Goal: Task Accomplishment & Management: Use online tool/utility

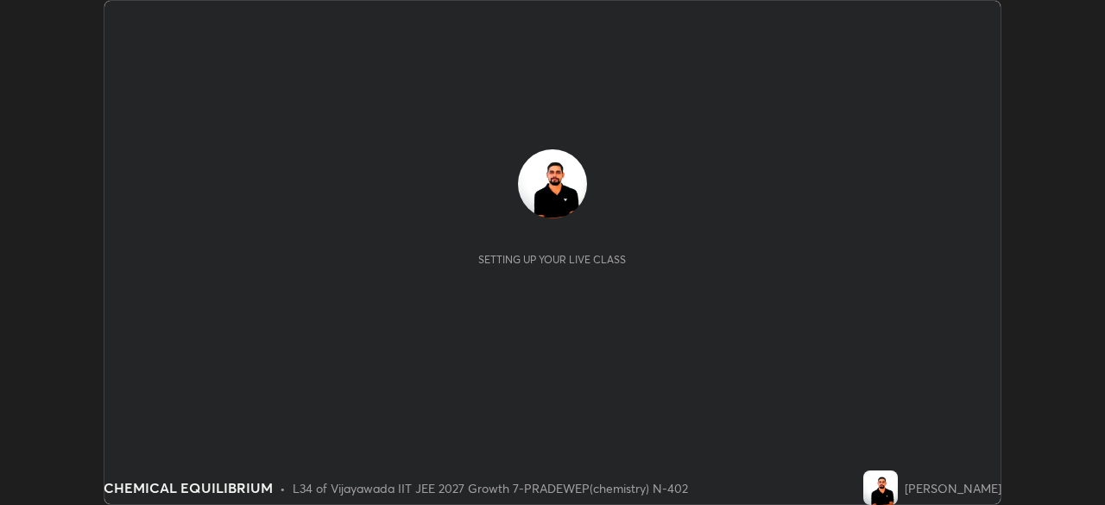
scroll to position [505, 1105]
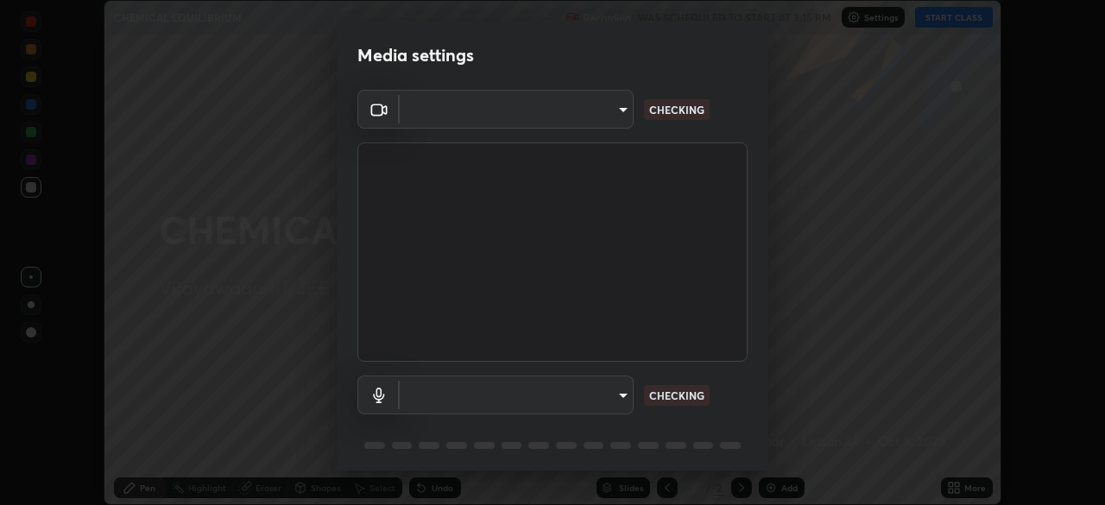
type input "1c0db62d8c22826432e3c1c23bc75e66fc290b93291a792c57ef6f151197f944"
click at [618, 400] on body "Erase all CHEMICAL EQUILIBRIUM Recording WAS SCHEDULED TO START AT 3:15 PM Sett…" at bounding box center [552, 252] width 1105 height 505
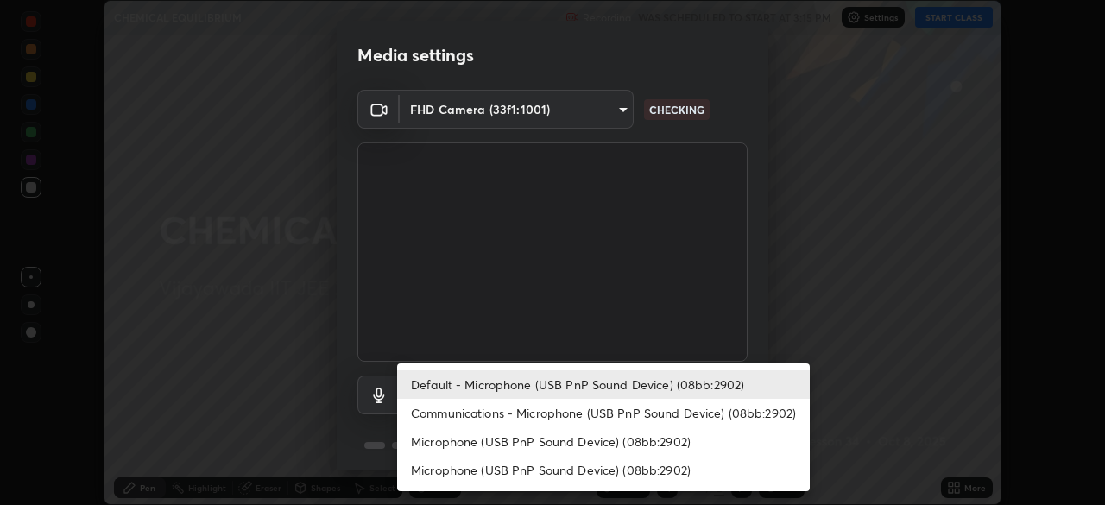
click at [514, 411] on li "Communications - Microphone (USB PnP Sound Device) (08bb:2902)" at bounding box center [603, 413] width 413 height 29
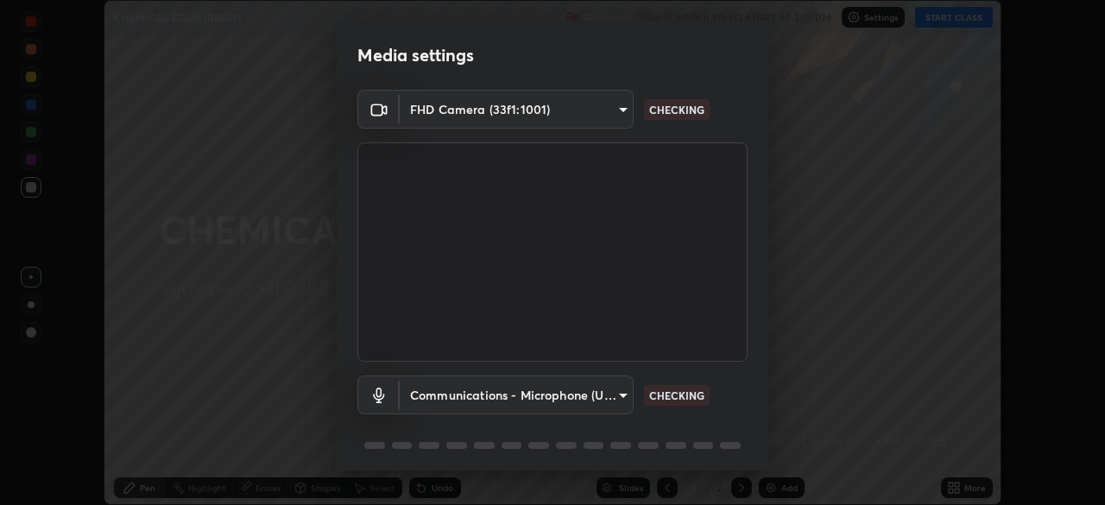
type input "communications"
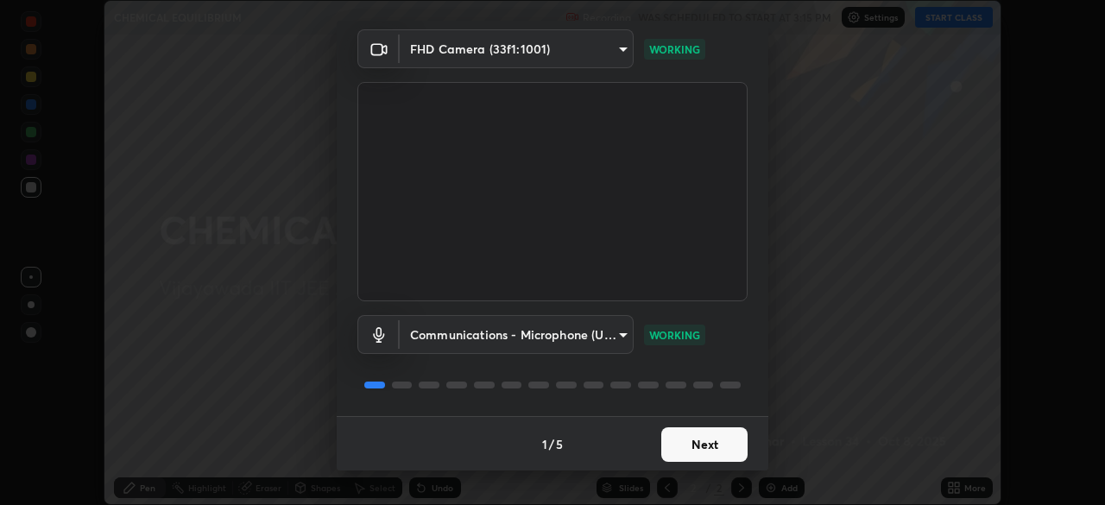
click at [710, 447] on button "Next" at bounding box center [705, 445] width 86 height 35
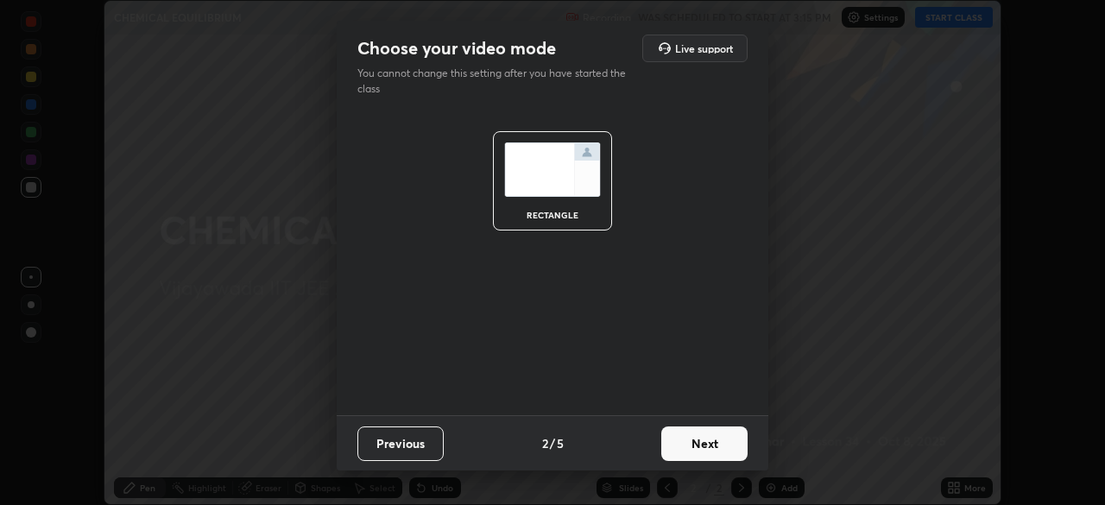
scroll to position [0, 0]
click at [709, 446] on button "Next" at bounding box center [705, 444] width 86 height 35
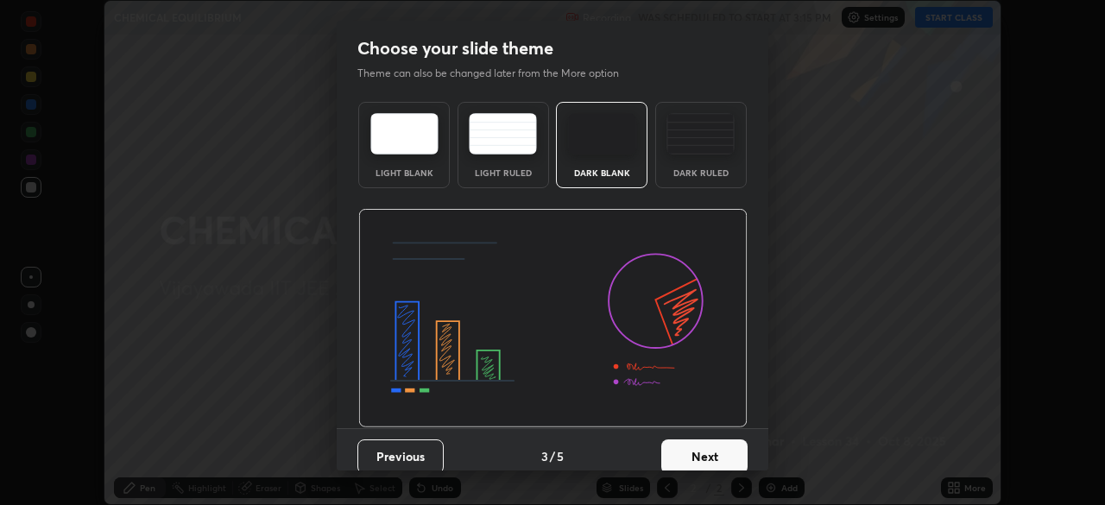
click at [714, 449] on button "Next" at bounding box center [705, 457] width 86 height 35
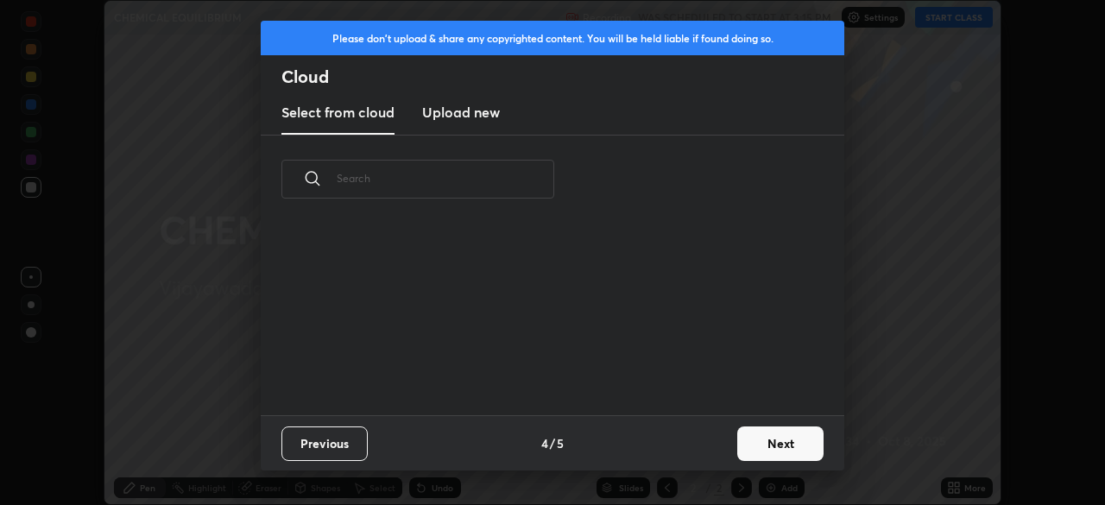
click at [789, 445] on button "Next" at bounding box center [781, 444] width 86 height 35
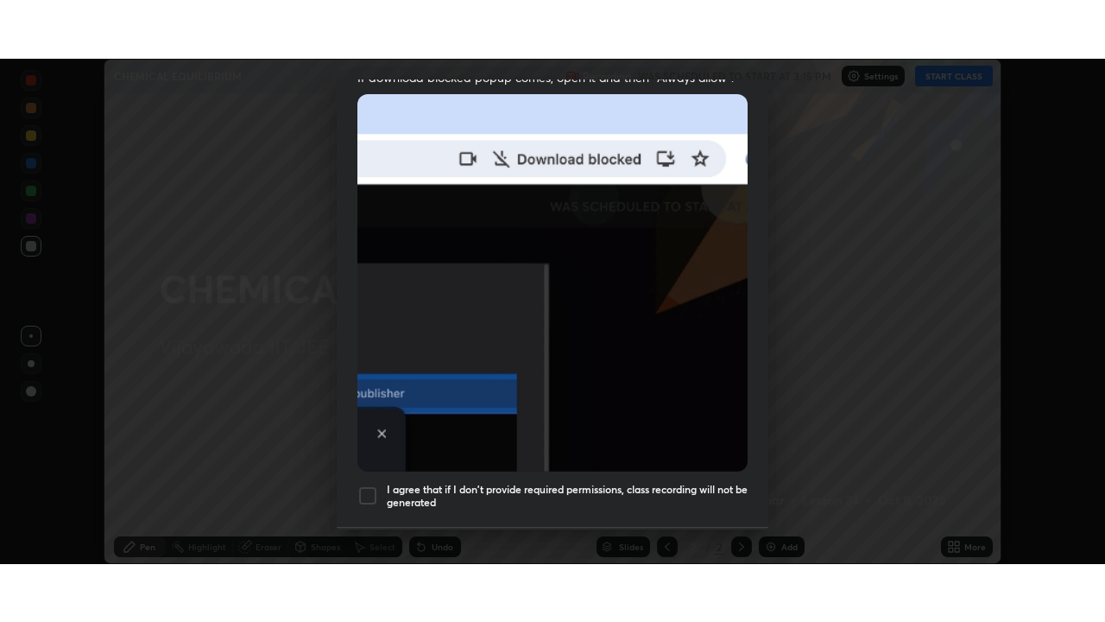
scroll to position [413, 0]
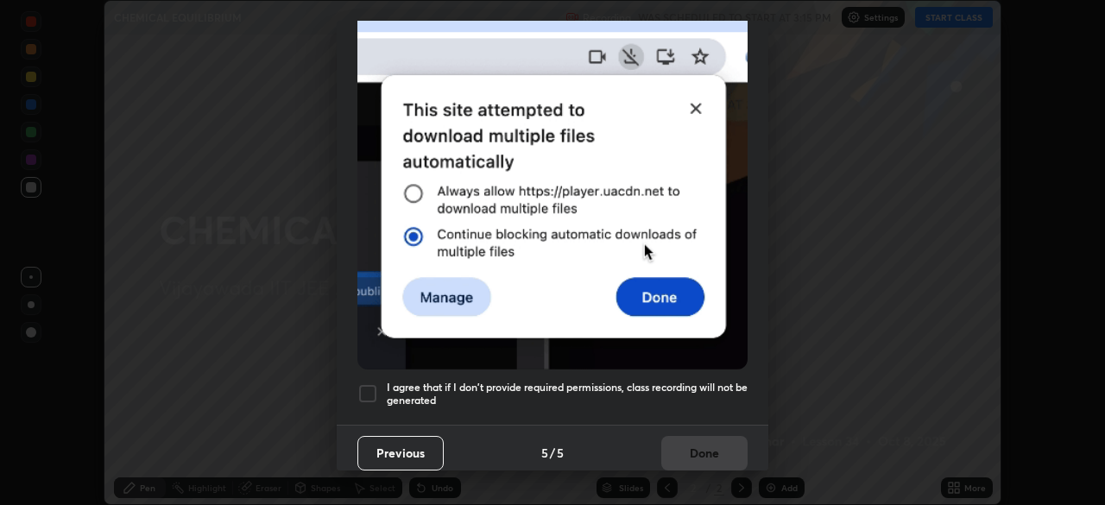
click at [363, 383] on div at bounding box center [368, 393] width 21 height 21
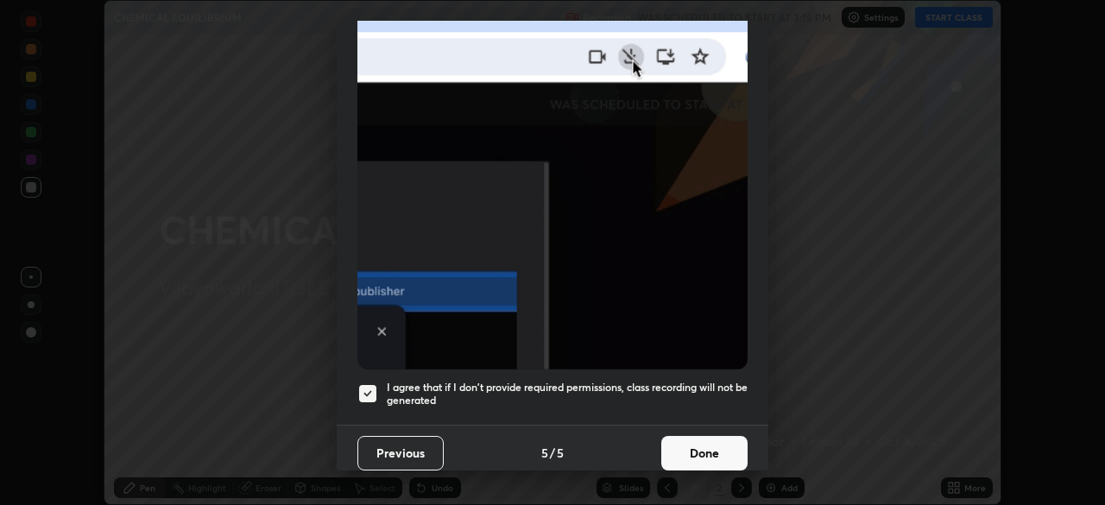
click at [715, 440] on button "Done" at bounding box center [705, 453] width 86 height 35
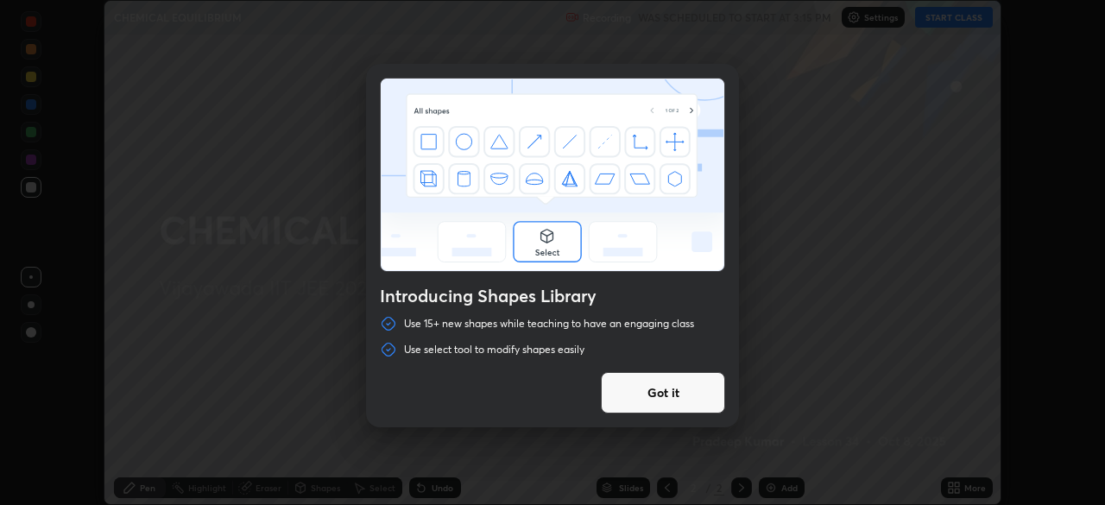
click at [668, 395] on button "Got it" at bounding box center [663, 392] width 124 height 41
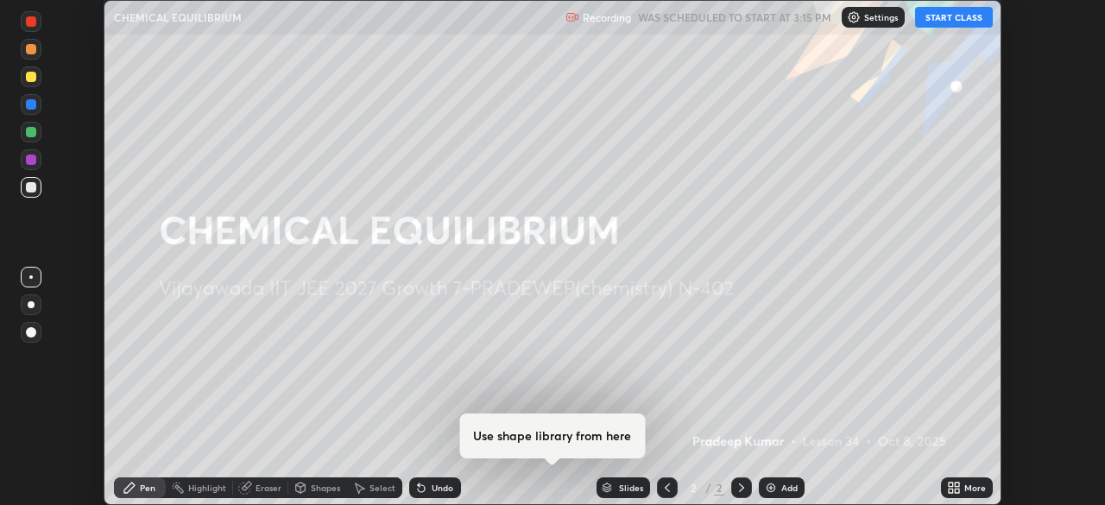
click at [966, 18] on button "START CLASS" at bounding box center [954, 17] width 78 height 21
click at [957, 484] on icon at bounding box center [957, 485] width 4 height 4
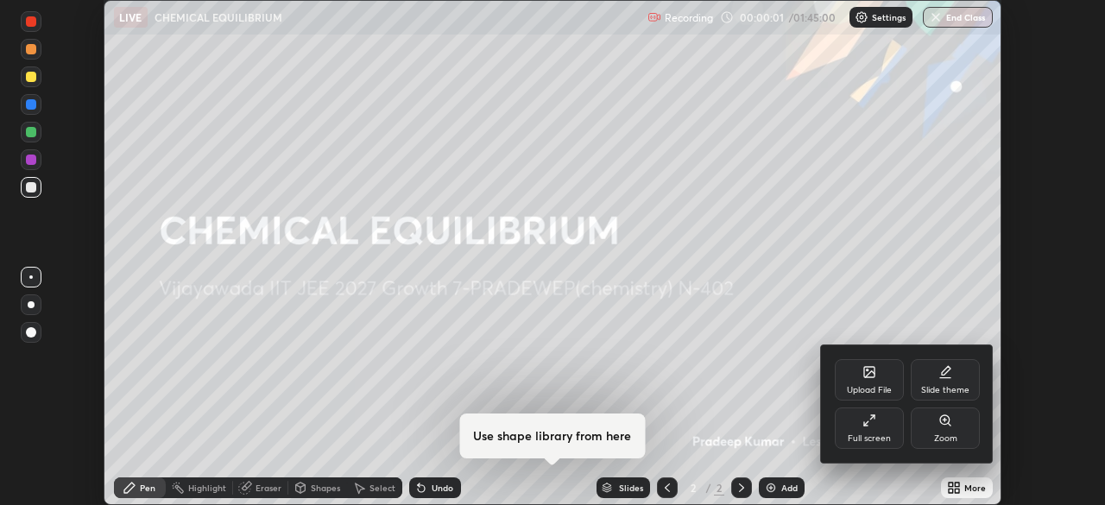
click at [865, 428] on icon at bounding box center [870, 421] width 14 height 14
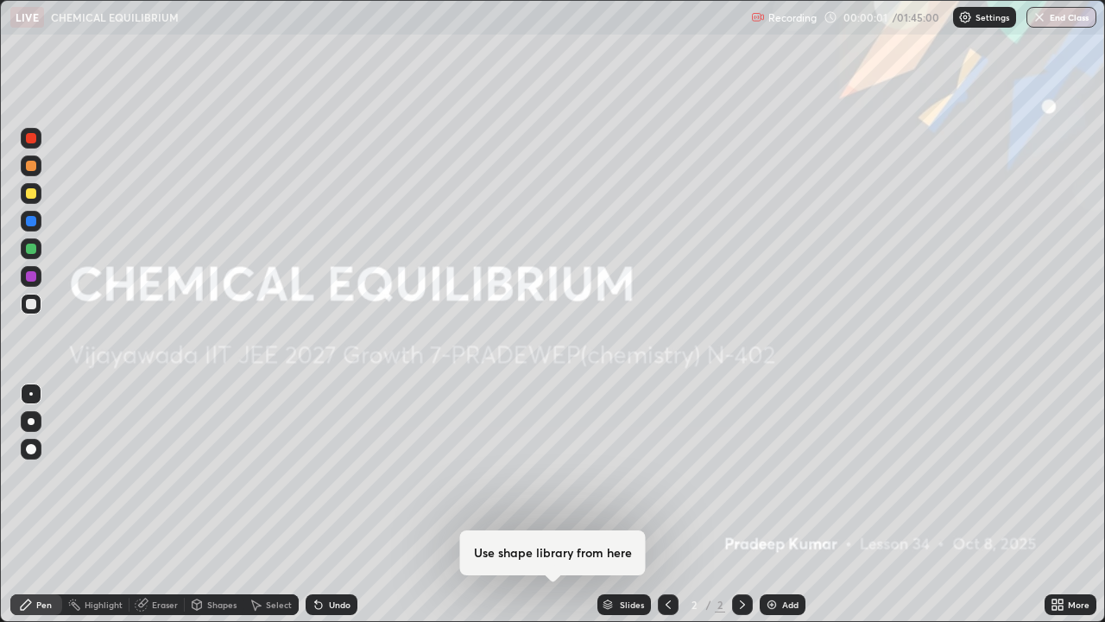
scroll to position [622, 1105]
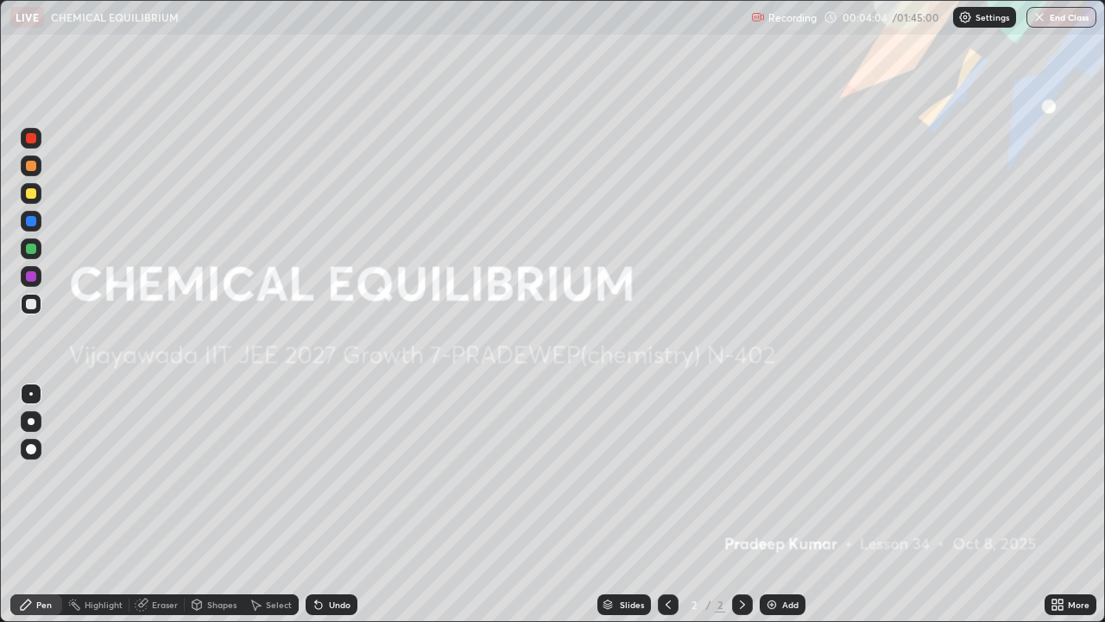
click at [774, 504] on img at bounding box center [772, 605] width 14 height 14
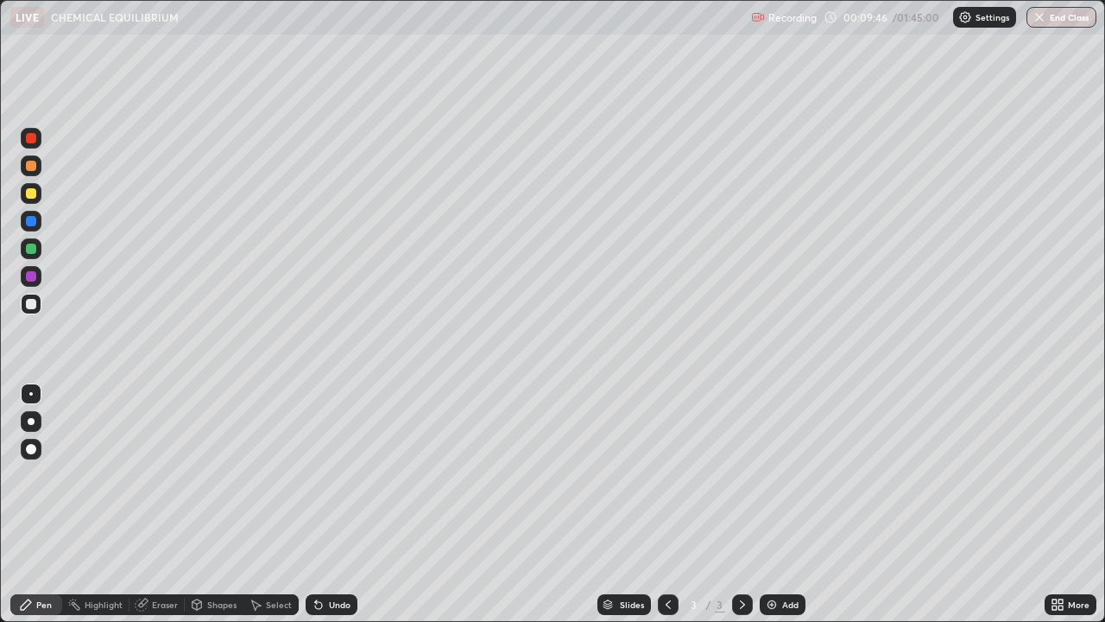
click at [777, 504] on div "Add" at bounding box center [783, 604] width 46 height 21
click at [667, 504] on icon at bounding box center [669, 605] width 14 height 14
click at [741, 504] on icon at bounding box center [743, 605] width 14 height 14
click at [333, 504] on div "Undo" at bounding box center [340, 604] width 22 height 9
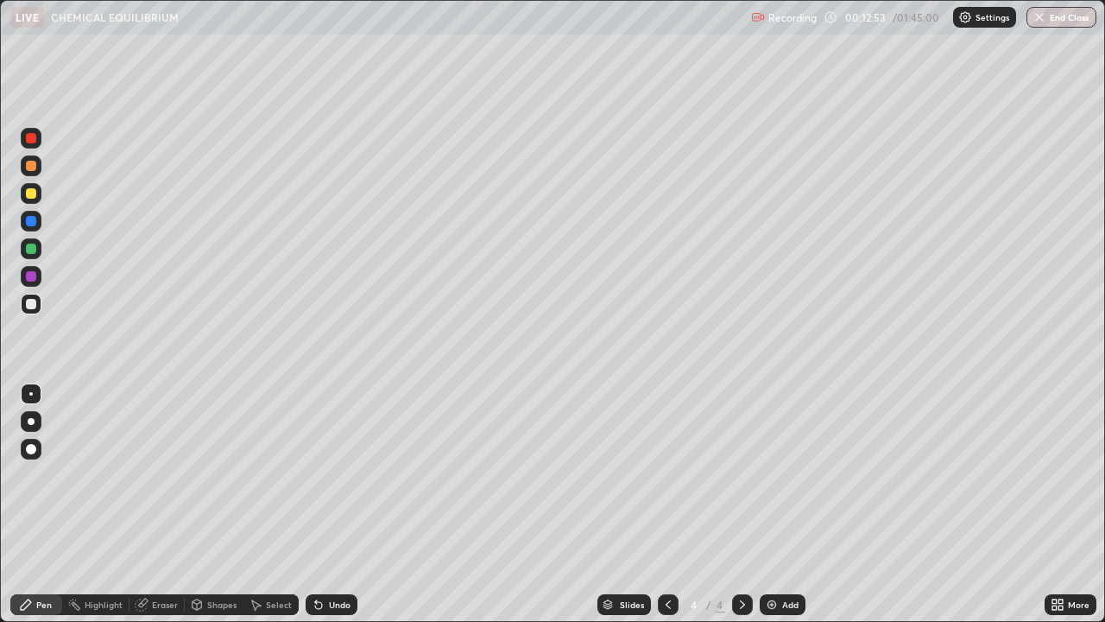
click at [326, 504] on div "Undo" at bounding box center [332, 604] width 52 height 21
click at [323, 504] on div "Undo" at bounding box center [332, 604] width 52 height 21
click at [325, 504] on div "Undo" at bounding box center [332, 604] width 52 height 21
click at [770, 504] on img at bounding box center [772, 605] width 14 height 14
click at [333, 504] on div "Undo" at bounding box center [332, 604] width 52 height 21
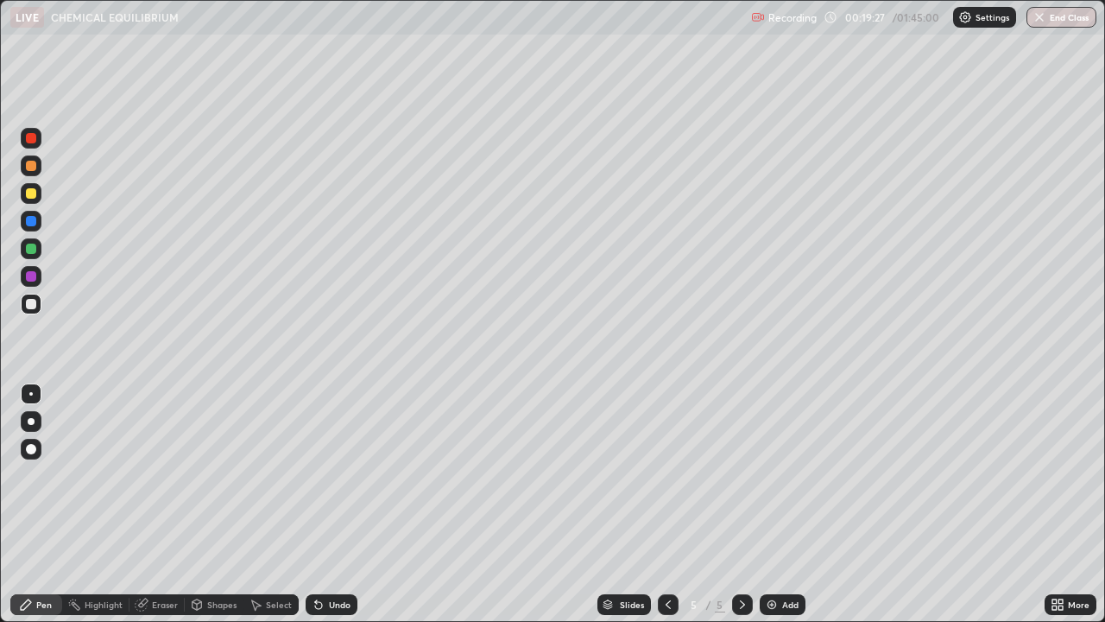
click at [335, 504] on div "Undo" at bounding box center [332, 604] width 52 height 21
click at [337, 504] on div "Undo" at bounding box center [332, 604] width 52 height 21
click at [329, 504] on div "Undo" at bounding box center [340, 604] width 22 height 9
click at [335, 504] on div "Undo" at bounding box center [340, 604] width 22 height 9
click at [776, 504] on img at bounding box center [772, 605] width 14 height 14
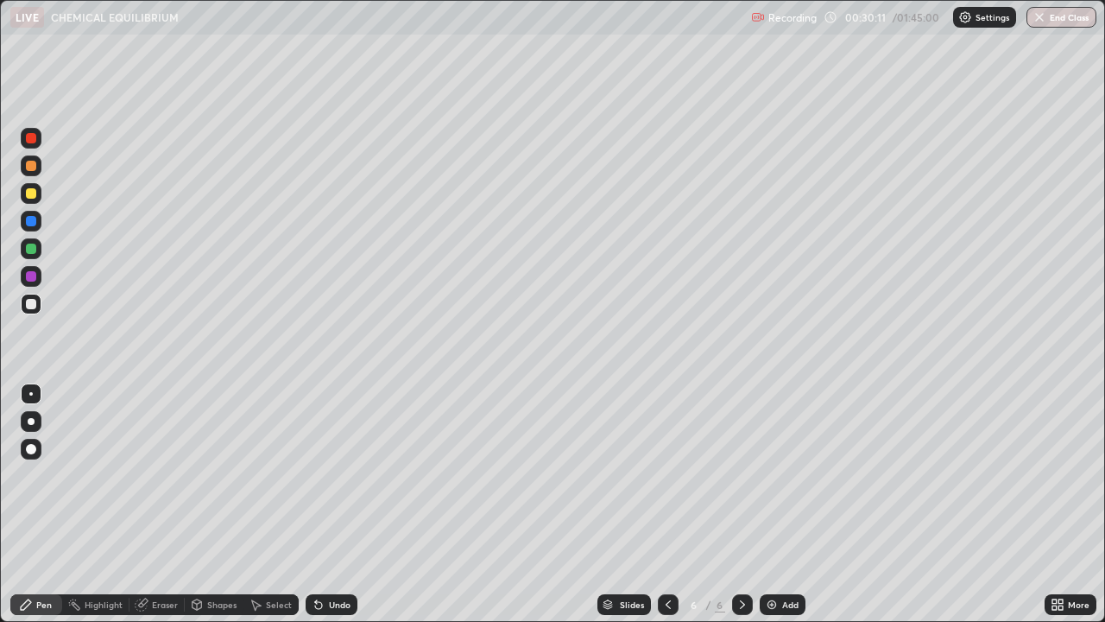
click at [777, 504] on img at bounding box center [772, 605] width 14 height 14
click at [35, 193] on div at bounding box center [31, 193] width 10 height 10
click at [772, 504] on img at bounding box center [772, 605] width 14 height 14
click at [337, 504] on div "Undo" at bounding box center [340, 604] width 22 height 9
click at [335, 504] on div "Undo" at bounding box center [340, 604] width 22 height 9
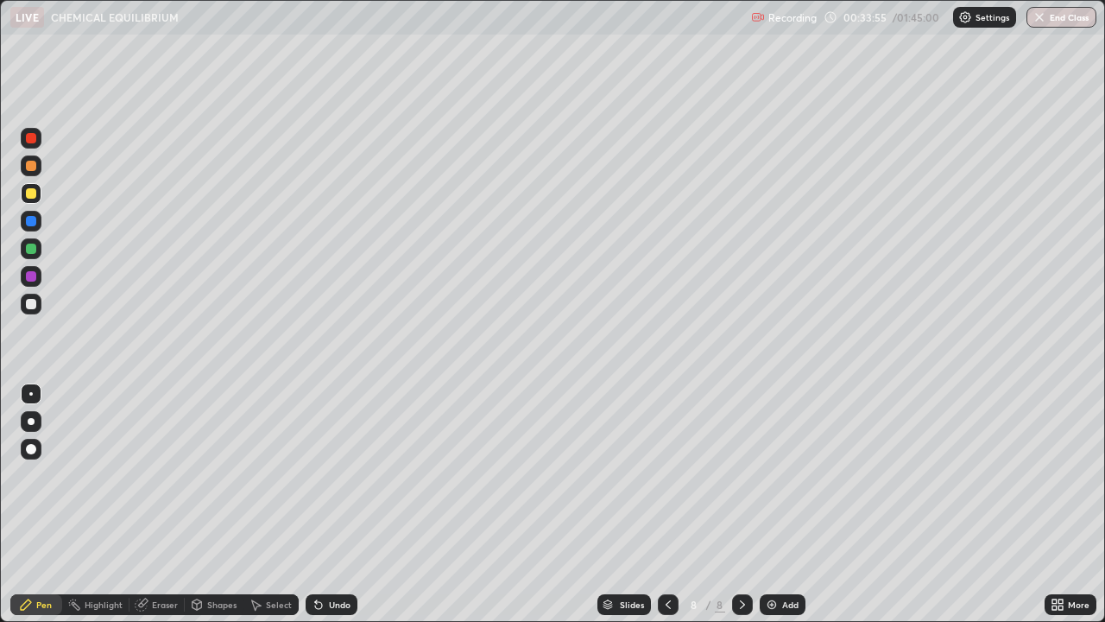
click at [329, 504] on div "Undo" at bounding box center [340, 604] width 22 height 9
click at [332, 504] on div "Undo" at bounding box center [340, 604] width 22 height 9
click at [332, 504] on div "Undo" at bounding box center [332, 604] width 52 height 21
click at [776, 504] on img at bounding box center [772, 605] width 14 height 14
click at [667, 504] on icon at bounding box center [668, 604] width 5 height 9
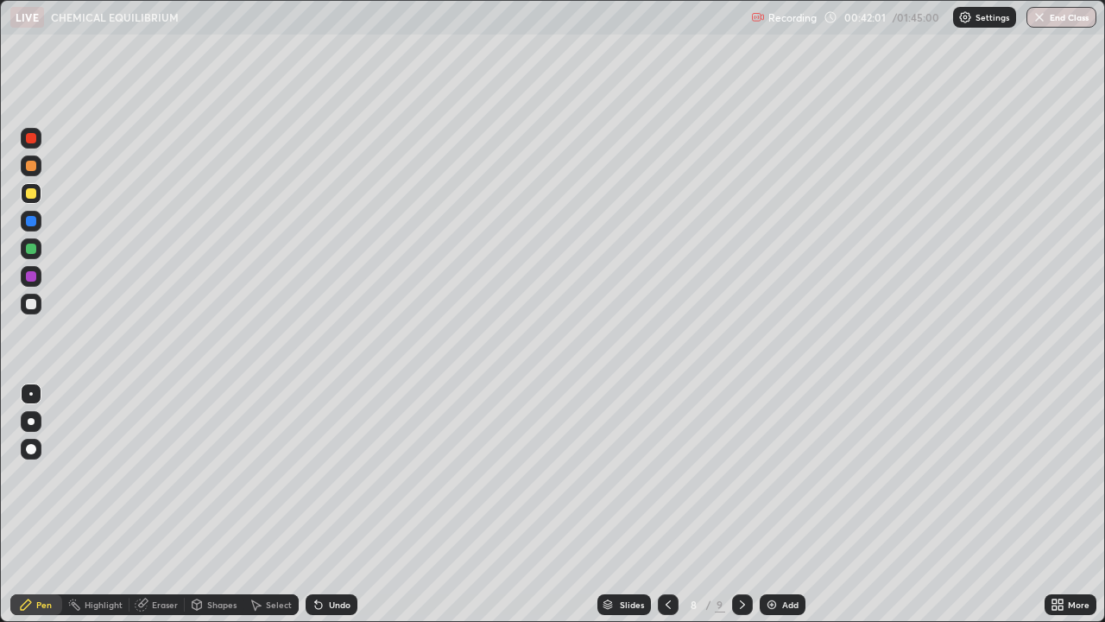
click at [741, 504] on icon at bounding box center [743, 605] width 14 height 14
click at [31, 198] on div at bounding box center [31, 193] width 10 height 10
click at [667, 504] on icon at bounding box center [669, 605] width 14 height 14
click at [732, 504] on div at bounding box center [742, 604] width 21 height 21
click at [323, 504] on div "Undo" at bounding box center [332, 604] width 52 height 21
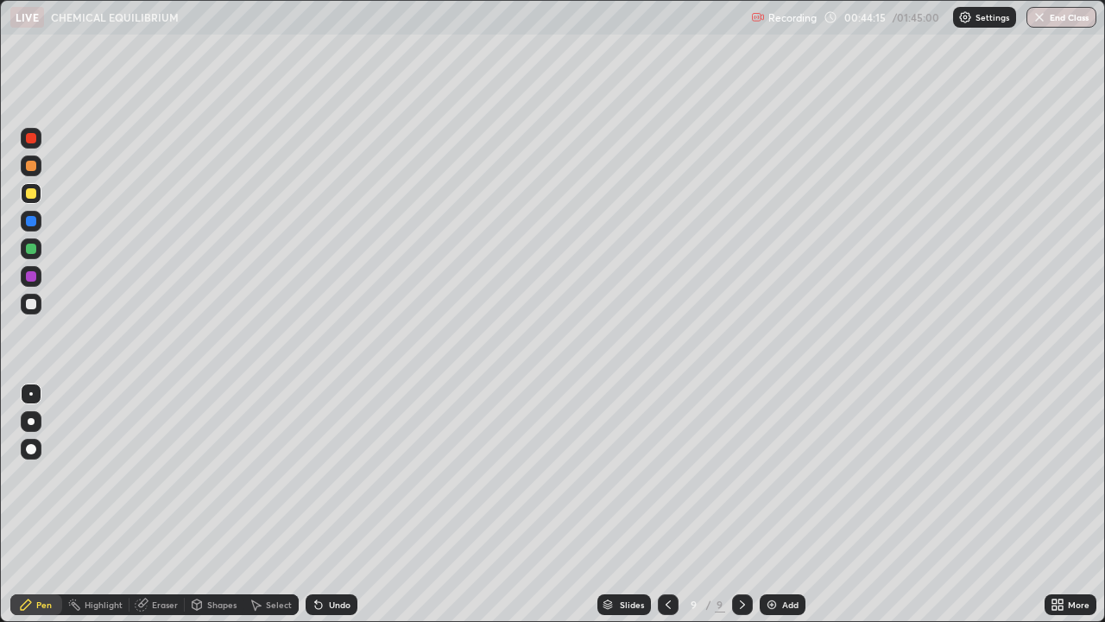
click at [329, 504] on div "Undo" at bounding box center [340, 604] width 22 height 9
click at [668, 504] on icon at bounding box center [669, 605] width 14 height 14
click at [742, 504] on icon at bounding box center [743, 605] width 14 height 14
click at [769, 504] on img at bounding box center [772, 605] width 14 height 14
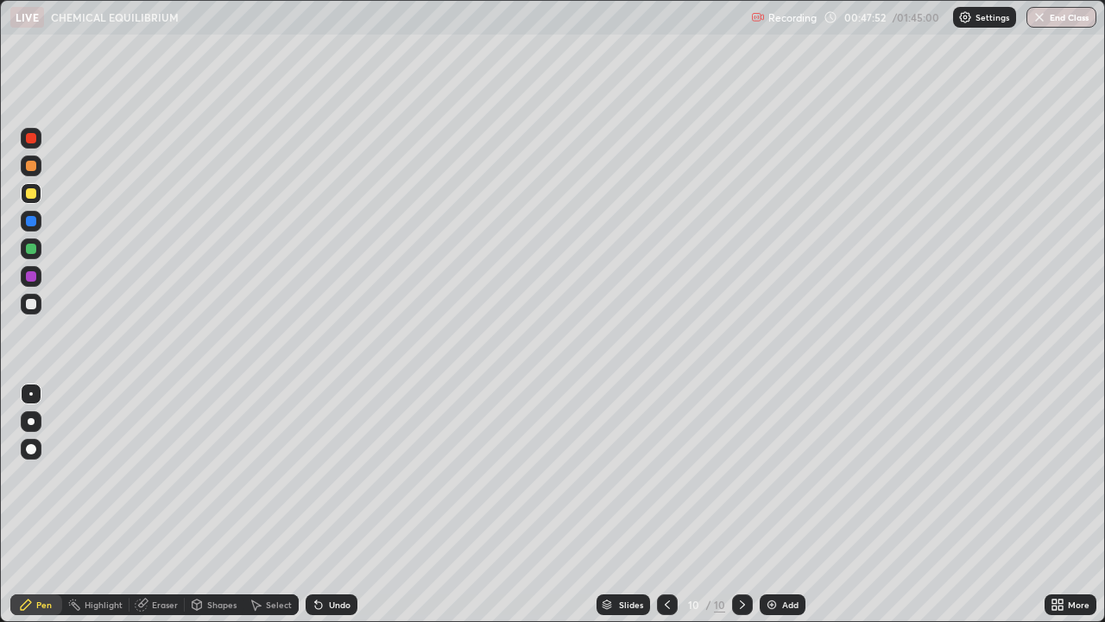
click at [329, 504] on div "Undo" at bounding box center [340, 604] width 22 height 9
click at [330, 504] on div "Undo" at bounding box center [340, 604] width 22 height 9
click at [329, 504] on div "Undo" at bounding box center [340, 604] width 22 height 9
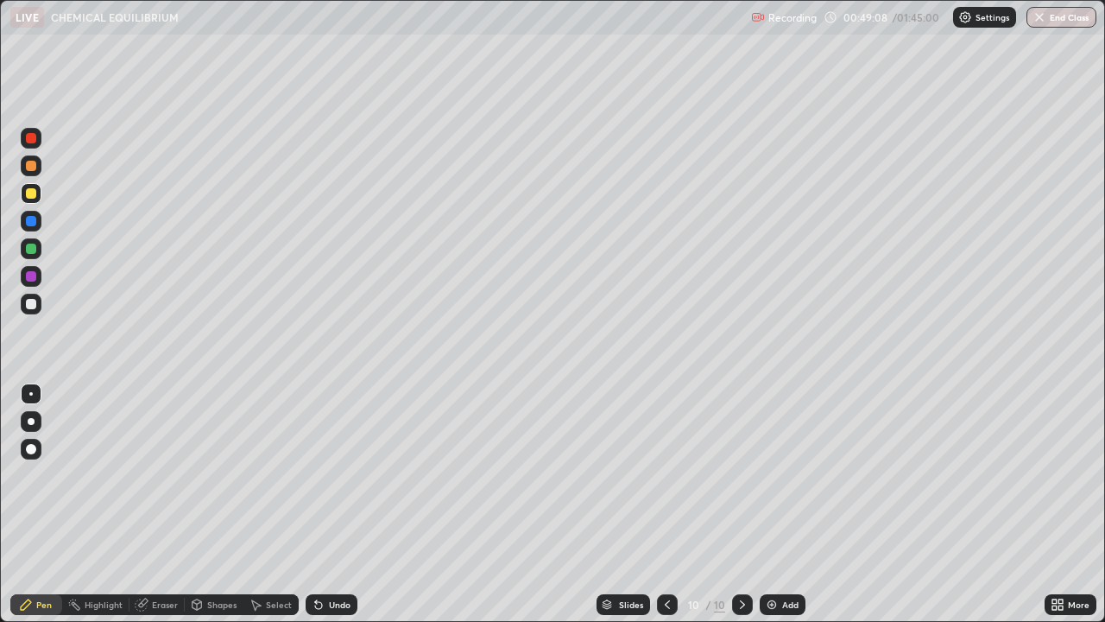
click at [329, 504] on div "Undo" at bounding box center [340, 604] width 22 height 9
click at [327, 504] on div "Undo" at bounding box center [332, 604] width 52 height 21
click at [30, 302] on div at bounding box center [31, 304] width 10 height 10
click at [776, 504] on img at bounding box center [772, 605] width 14 height 14
click at [675, 504] on div at bounding box center [668, 604] width 21 height 21
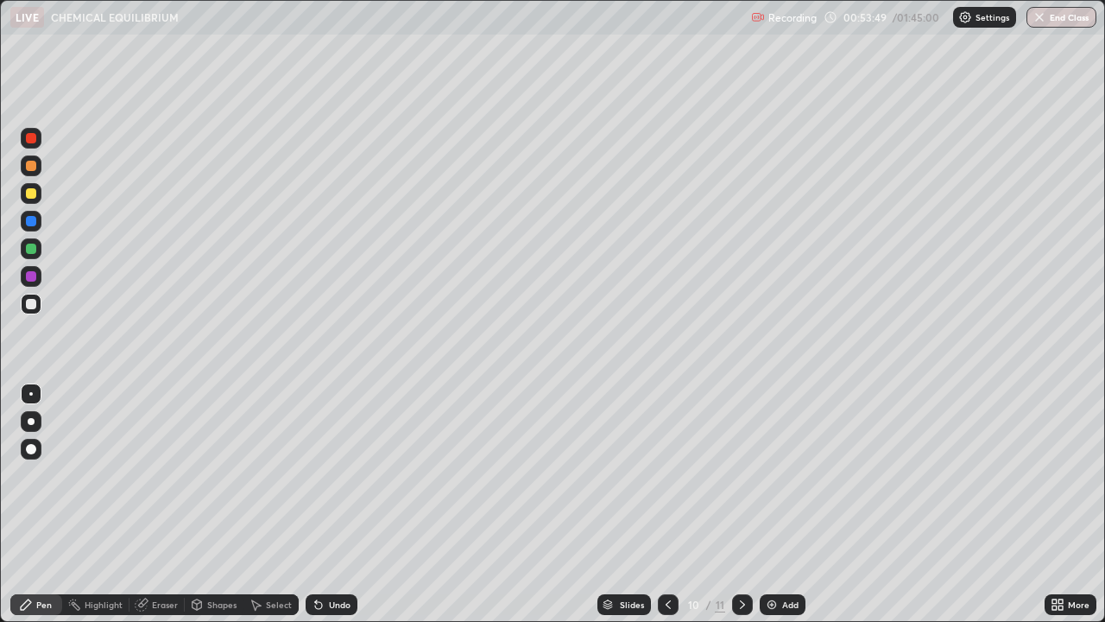
click at [736, 504] on icon at bounding box center [743, 605] width 14 height 14
click at [327, 504] on div "Undo" at bounding box center [332, 604] width 52 height 21
click at [776, 504] on img at bounding box center [772, 605] width 14 height 14
click at [332, 504] on div "Undo" at bounding box center [340, 604] width 22 height 9
click at [769, 504] on img at bounding box center [772, 605] width 14 height 14
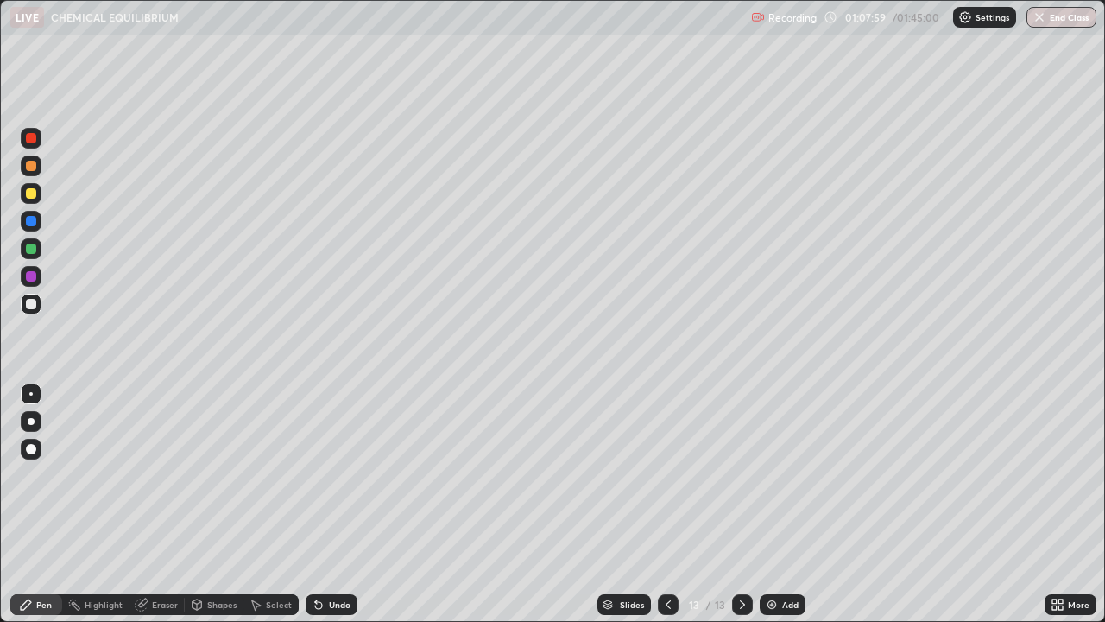
click at [31, 193] on div at bounding box center [31, 193] width 10 height 10
click at [329, 504] on div "Undo" at bounding box center [340, 604] width 22 height 9
click at [345, 504] on div "Undo" at bounding box center [340, 604] width 22 height 9
click at [339, 504] on div "Undo" at bounding box center [340, 604] width 22 height 9
click at [337, 504] on div "Undo" at bounding box center [340, 604] width 22 height 9
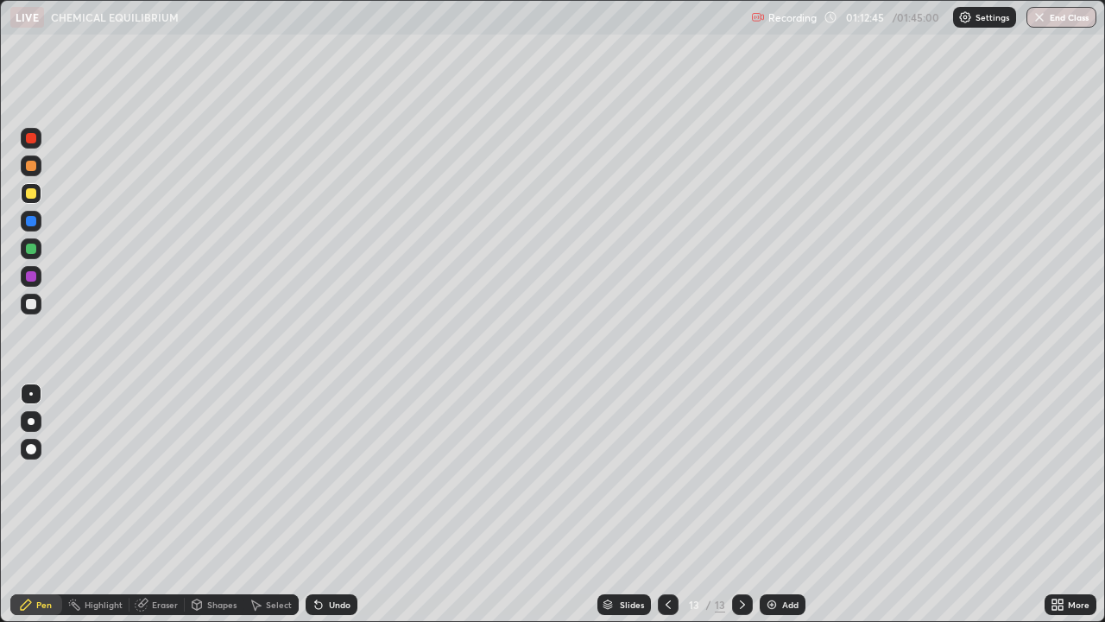
click at [768, 504] on img at bounding box center [772, 605] width 14 height 14
click at [337, 504] on div "Undo" at bounding box center [340, 604] width 22 height 9
click at [667, 504] on icon at bounding box center [669, 605] width 14 height 14
click at [736, 504] on icon at bounding box center [743, 605] width 14 height 14
click at [667, 504] on icon at bounding box center [669, 605] width 14 height 14
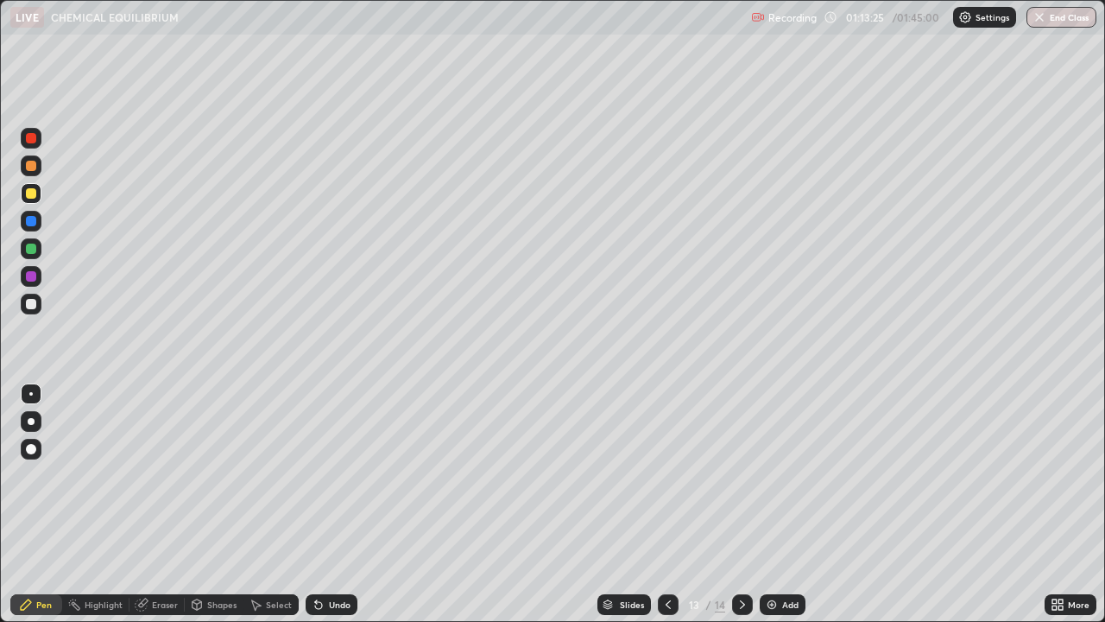
click at [741, 504] on icon at bounding box center [743, 605] width 14 height 14
click at [333, 504] on div "Undo" at bounding box center [340, 604] width 22 height 9
click at [774, 504] on img at bounding box center [772, 605] width 14 height 14
click at [768, 504] on img at bounding box center [772, 605] width 14 height 14
click at [772, 504] on img at bounding box center [772, 605] width 14 height 14
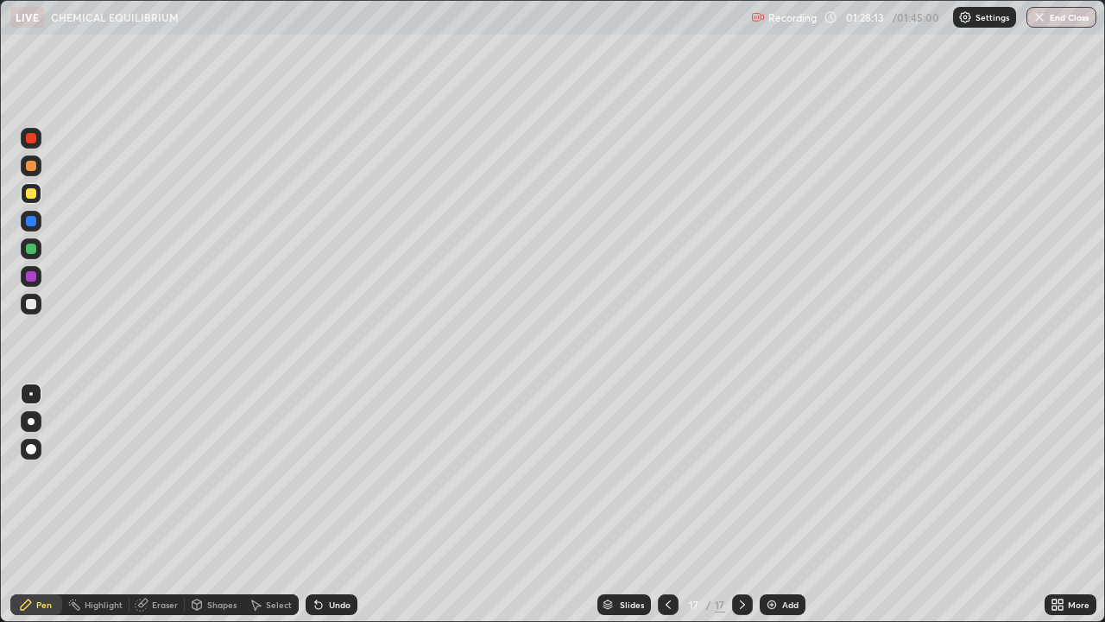
click at [26, 305] on div at bounding box center [31, 304] width 10 height 10
click at [326, 504] on div "Undo" at bounding box center [332, 604] width 52 height 21
click at [337, 504] on div "Undo" at bounding box center [340, 604] width 22 height 9
click at [340, 504] on div "Undo" at bounding box center [332, 604] width 52 height 21
click at [773, 504] on img at bounding box center [772, 605] width 14 height 14
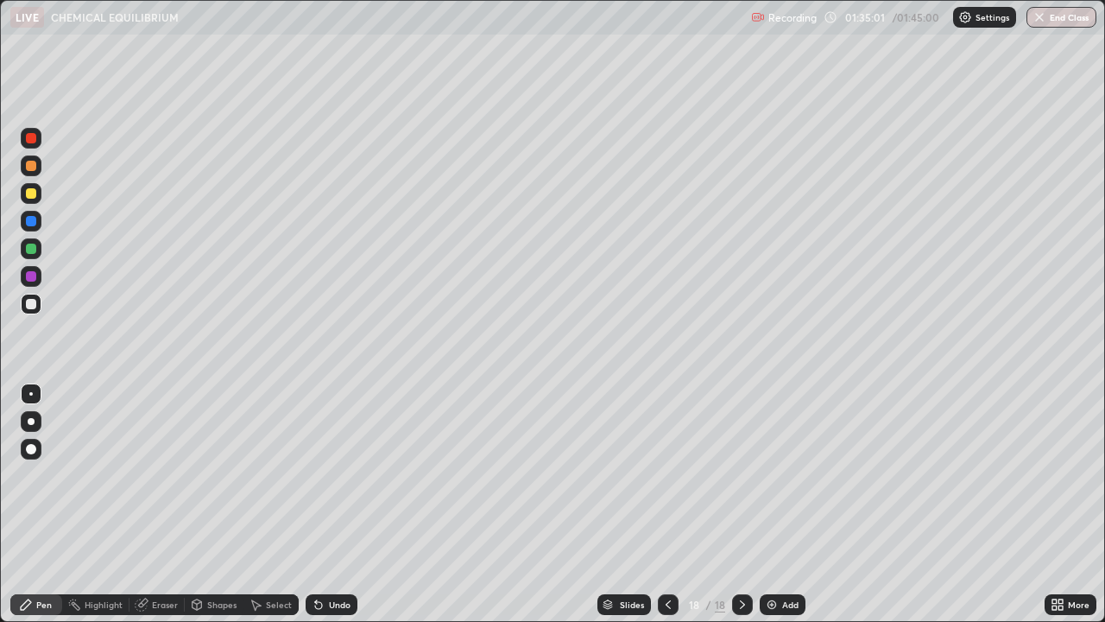
click at [333, 504] on div "Undo" at bounding box center [332, 604] width 52 height 21
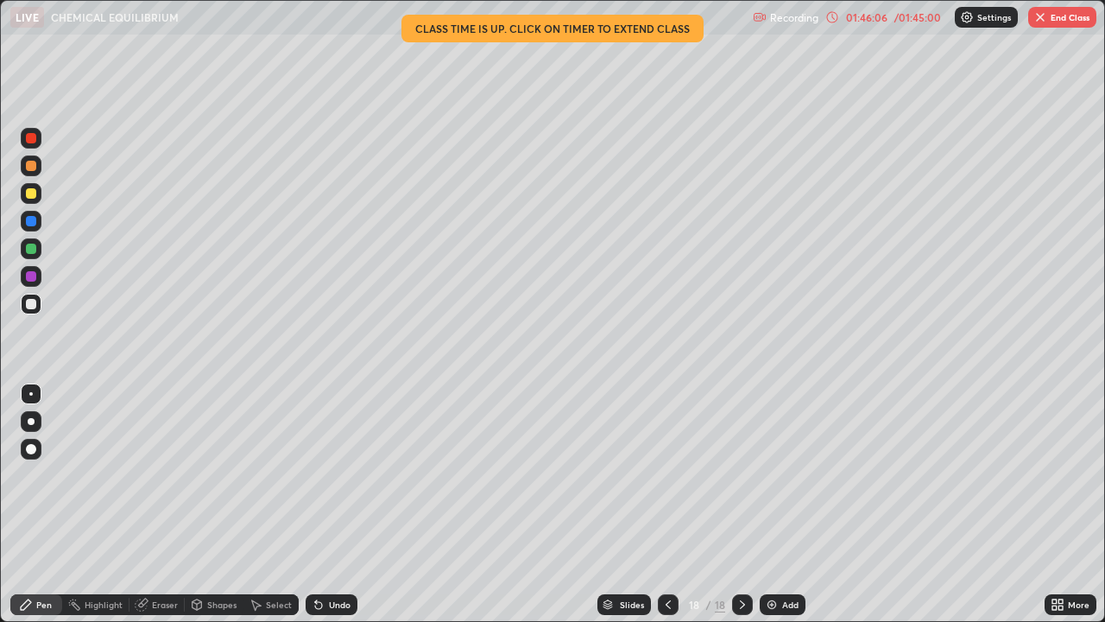
click at [1069, 23] on button "End Class" at bounding box center [1063, 17] width 68 height 21
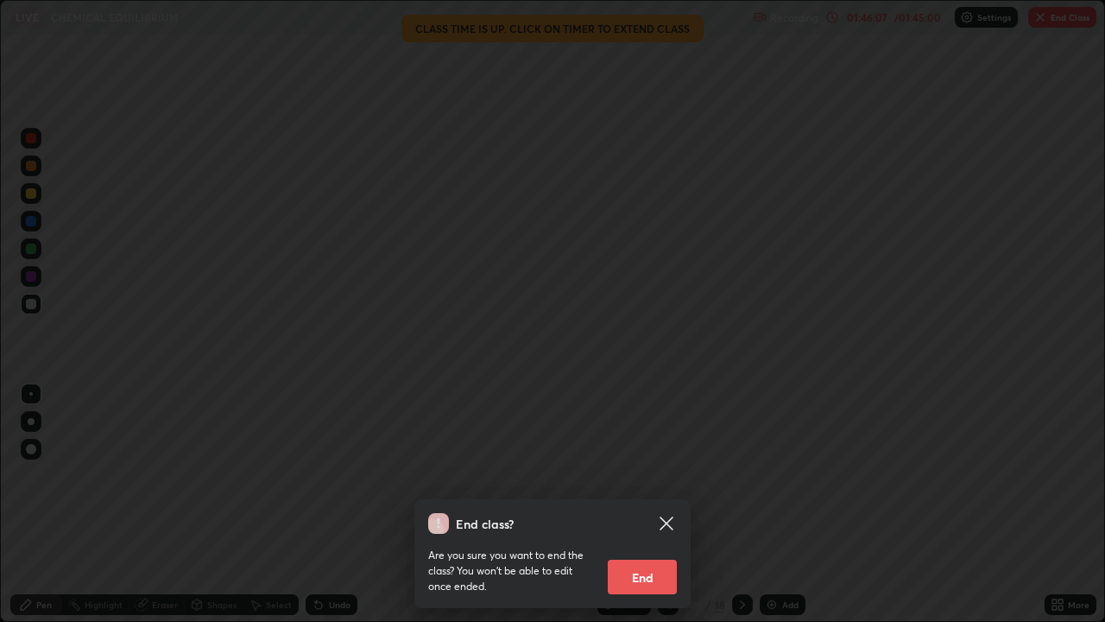
click at [648, 504] on button "End" at bounding box center [642, 577] width 69 height 35
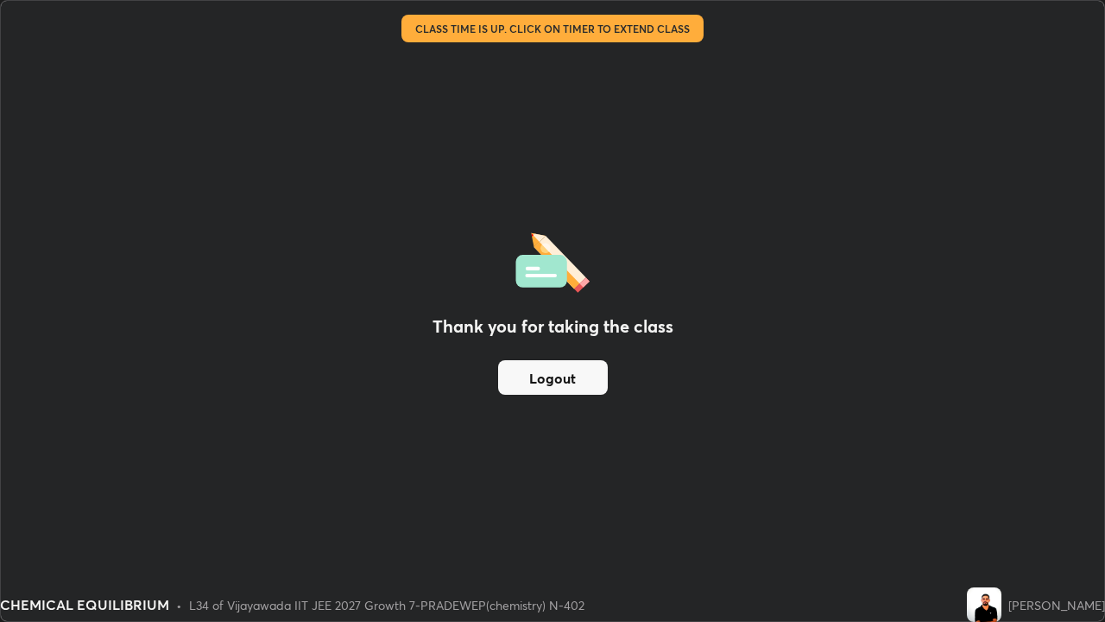
click at [583, 381] on button "Logout" at bounding box center [553, 377] width 110 height 35
